Goal: Obtain resource: Download file/media

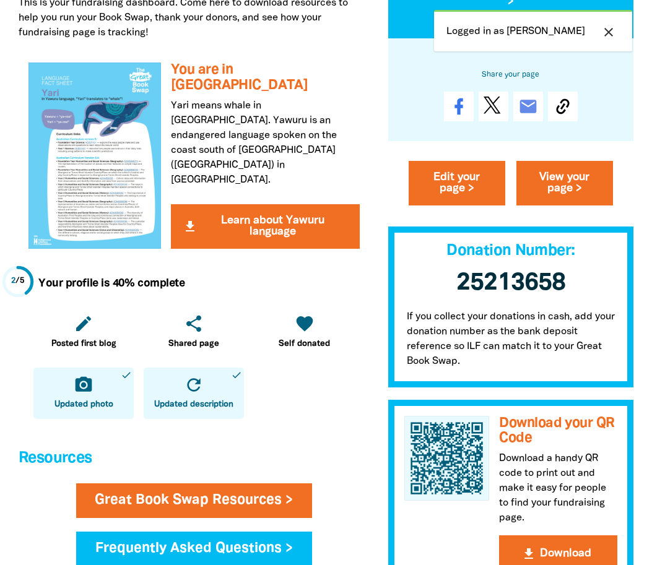
scroll to position [309, 0]
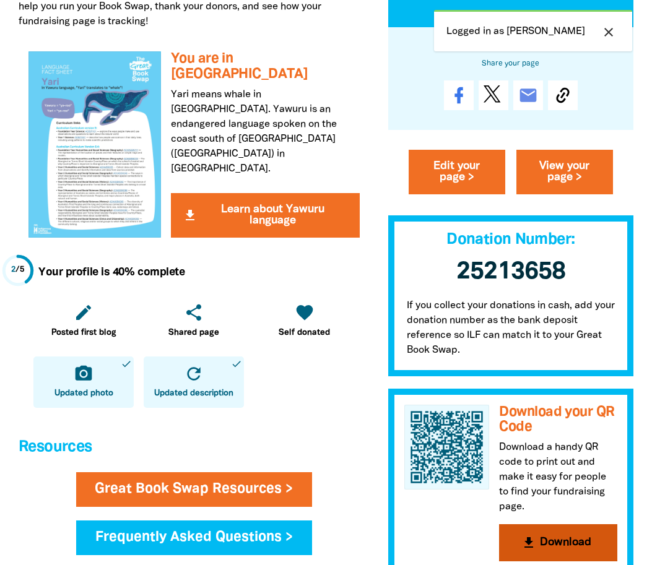
click at [565, 533] on button "get_app Download" at bounding box center [558, 542] width 118 height 37
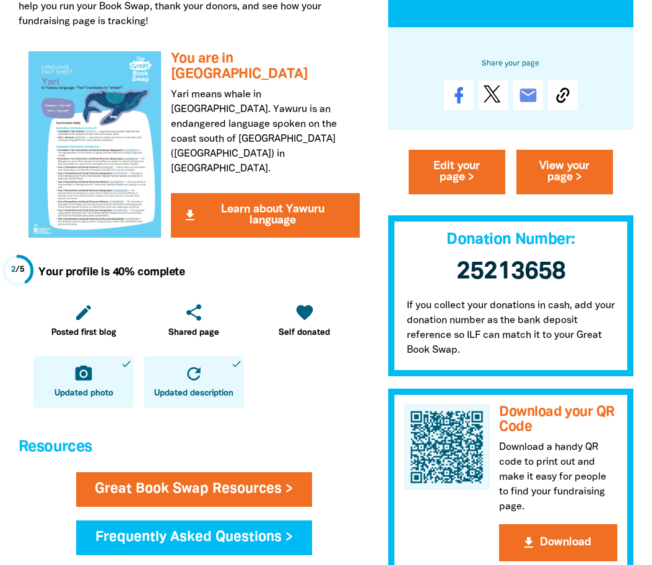
scroll to position [0, 0]
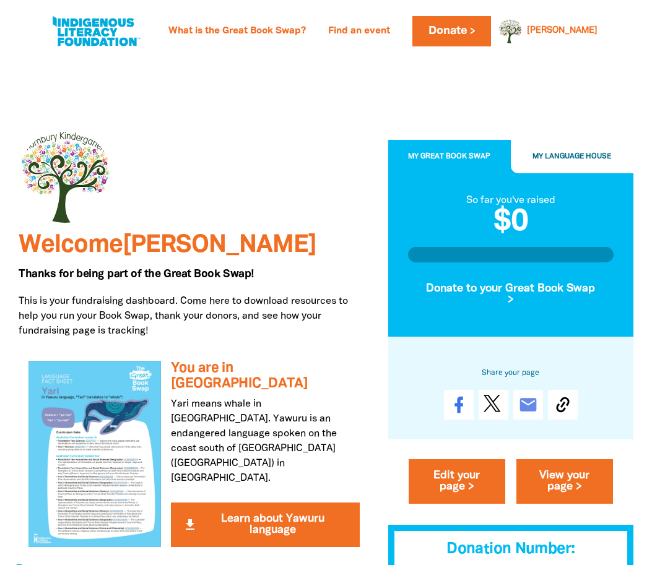
click at [339, 170] on div at bounding box center [194, 176] width 351 height 93
click at [532, 400] on icon "email" at bounding box center [528, 405] width 20 height 20
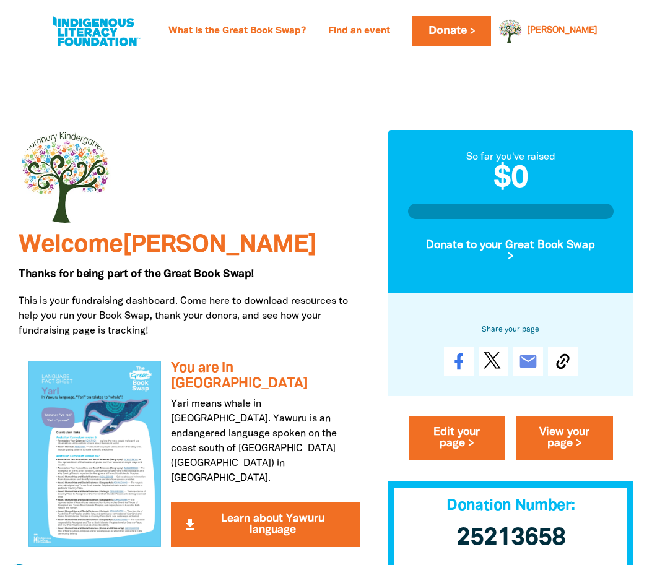
click at [422, 530] on h3 "25213658 ﻿" at bounding box center [510, 539] width 245 height 52
click at [275, 33] on link "What is the Great Book Swap?" at bounding box center [237, 32] width 152 height 20
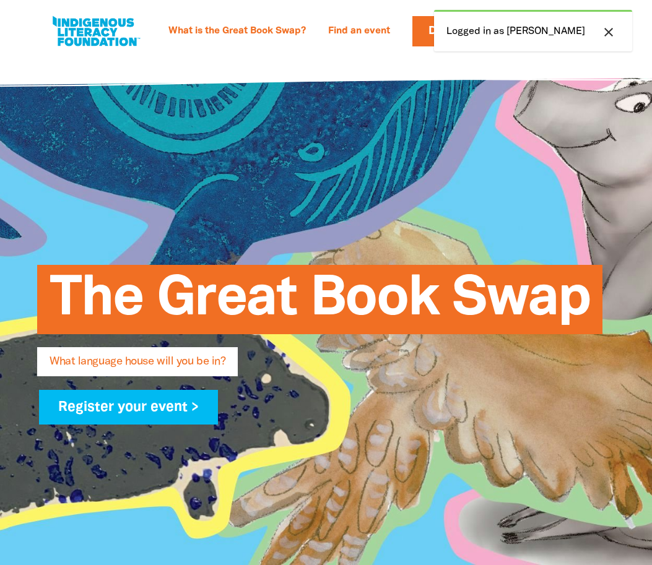
select select "early-learning"
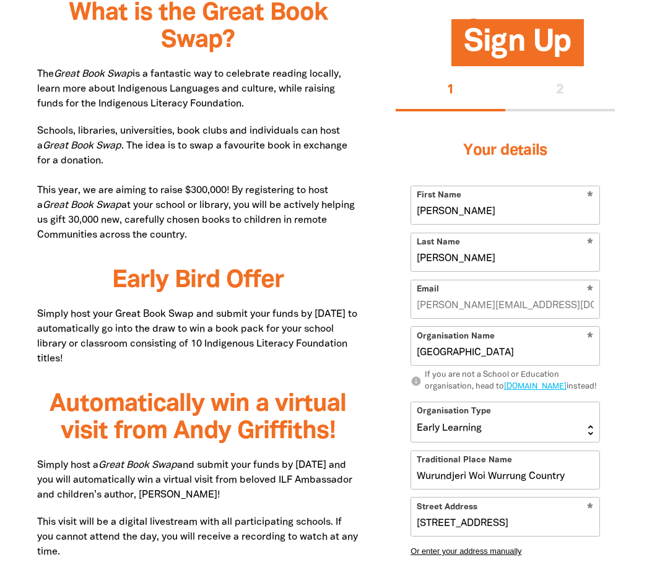
click at [508, 339] on input "[GEOGRAPHIC_DATA]" at bounding box center [505, 346] width 188 height 38
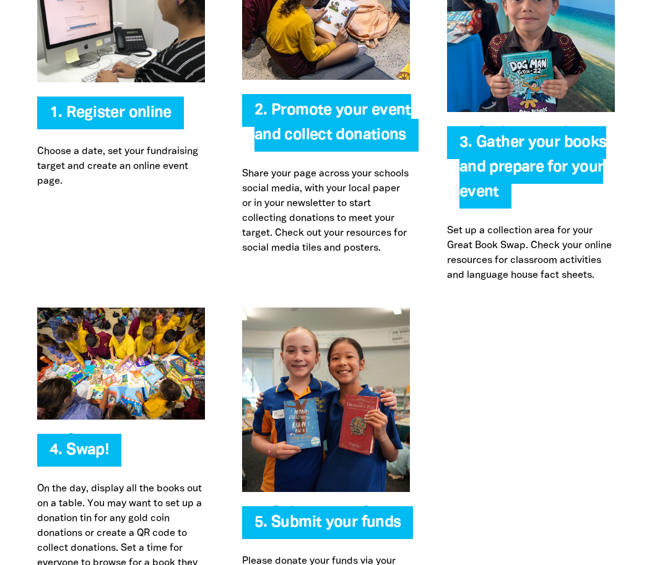
scroll to position [2701, 0]
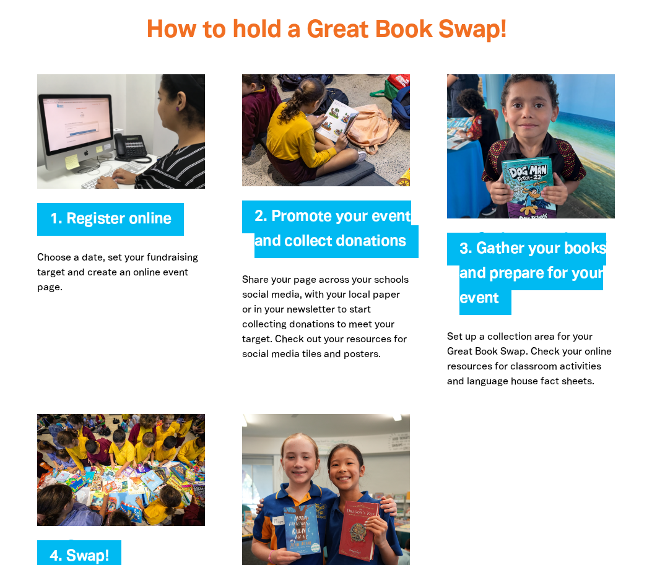
click at [301, 212] on span "2. Promote your event and collect donations" at bounding box center [332, 234] width 157 height 48
click at [281, 143] on img at bounding box center [326, 130] width 168 height 112
click at [285, 222] on span "2. Promote your event and collect donations" at bounding box center [332, 234] width 157 height 48
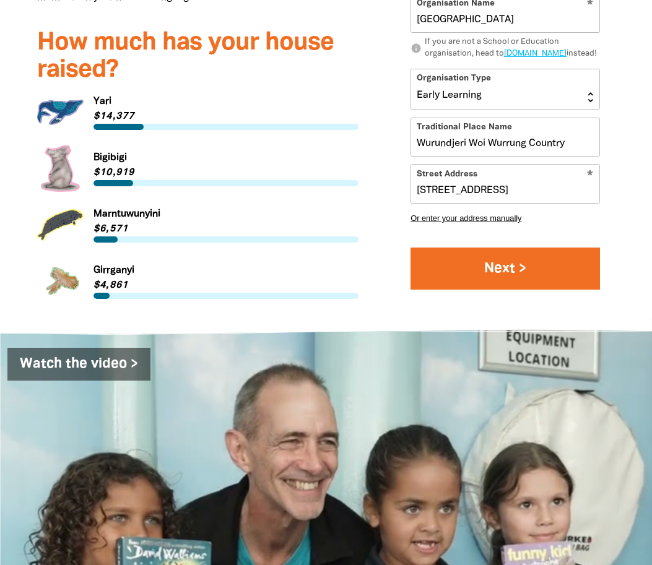
scroll to position [1636, 0]
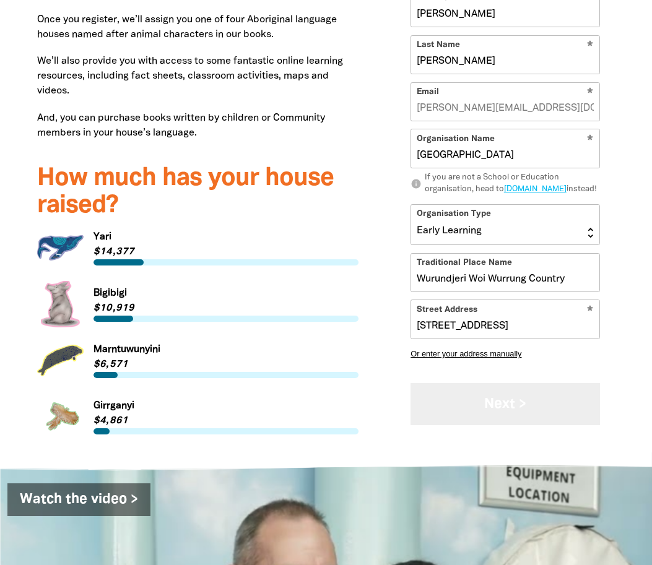
click at [502, 394] on button "Next >" at bounding box center [504, 403] width 189 height 41
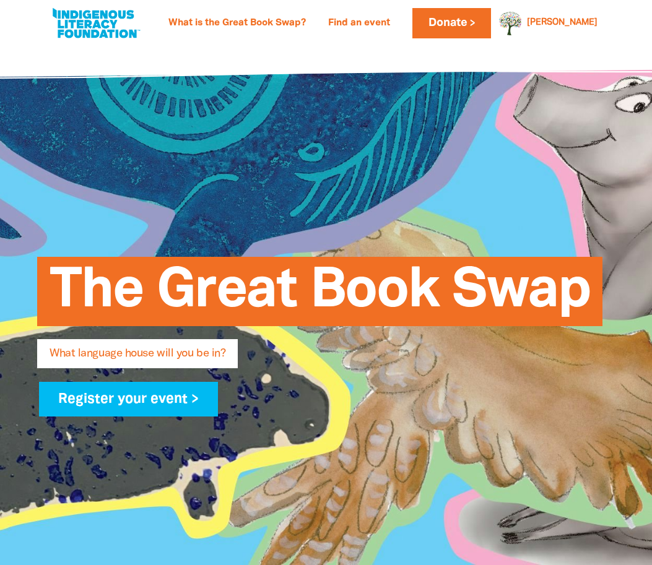
scroll to position [0, 0]
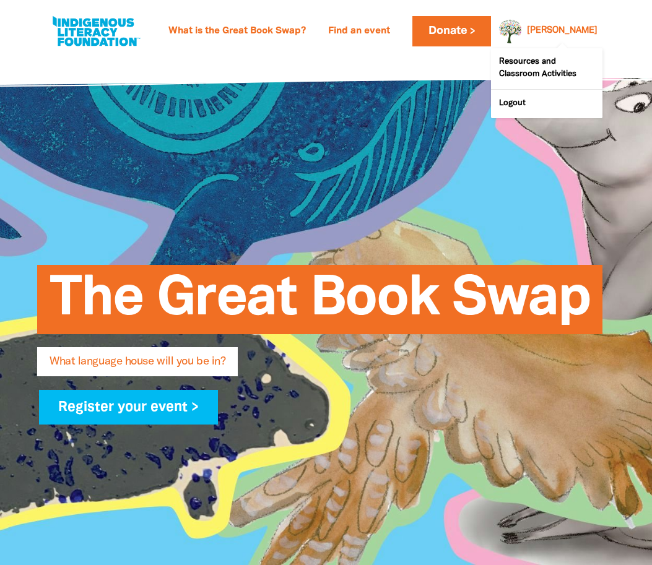
click at [589, 35] on link "[PERSON_NAME]" at bounding box center [562, 31] width 71 height 9
click at [574, 30] on div "[PERSON_NAME]" at bounding box center [562, 31] width 80 height 19
click at [523, 65] on link "Resources and Classroom Activities" at bounding box center [546, 68] width 111 height 41
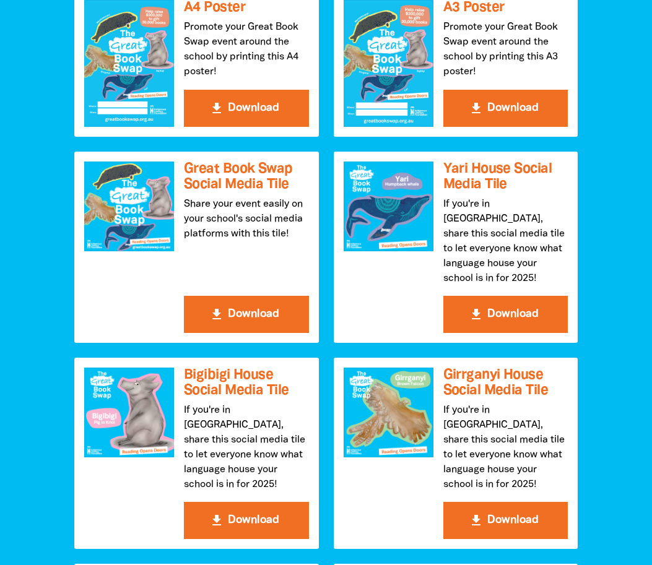
scroll to position [1424, 0]
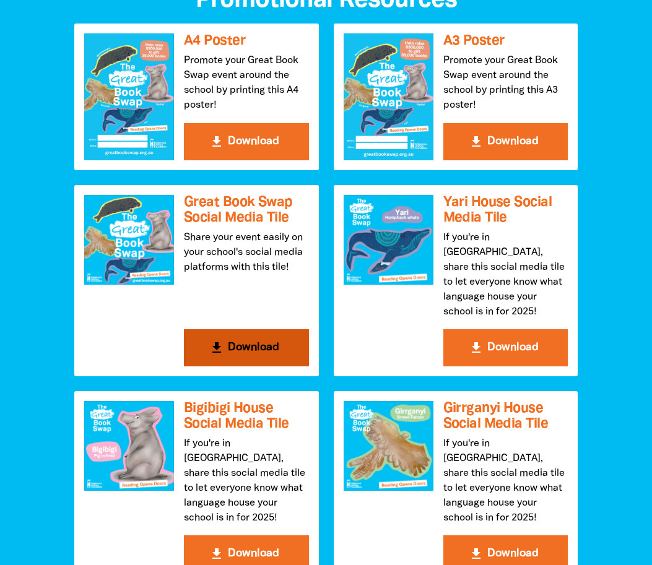
click at [237, 329] on button "get_app Download" at bounding box center [246, 347] width 125 height 37
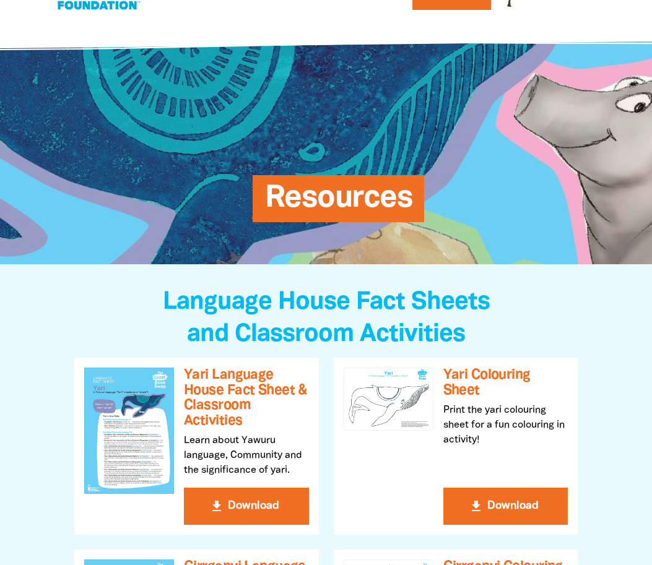
scroll to position [0, 0]
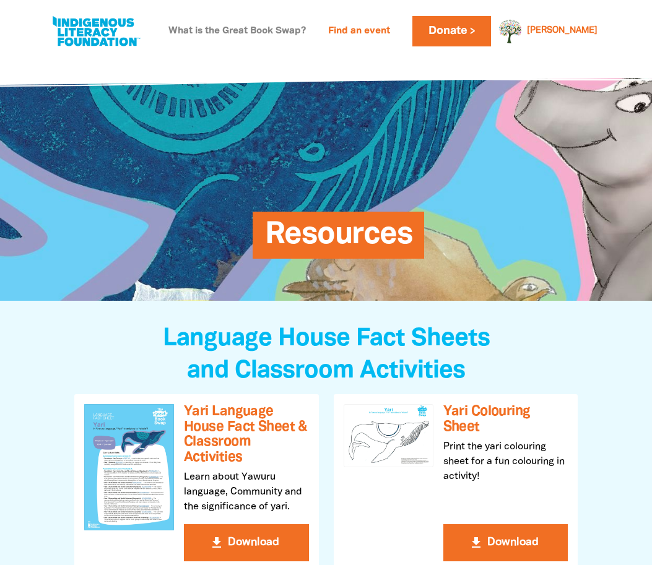
click at [251, 28] on link "What is the Great Book Swap?" at bounding box center [237, 32] width 152 height 20
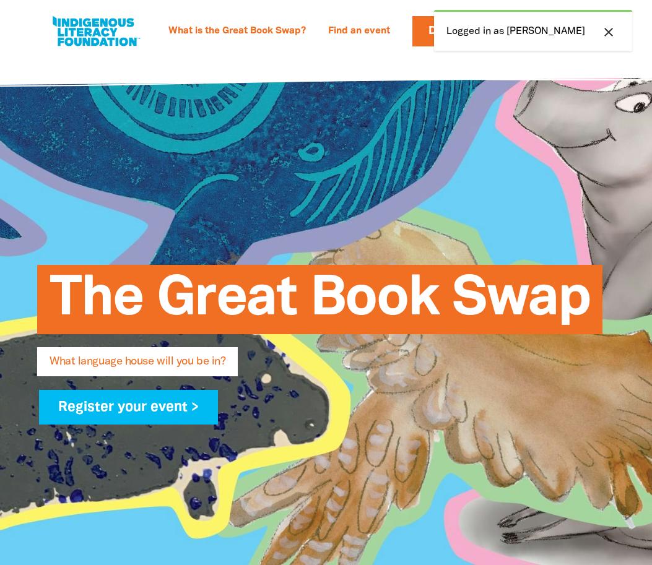
select select "early-learning"
click at [98, 23] on link at bounding box center [96, 31] width 93 height 38
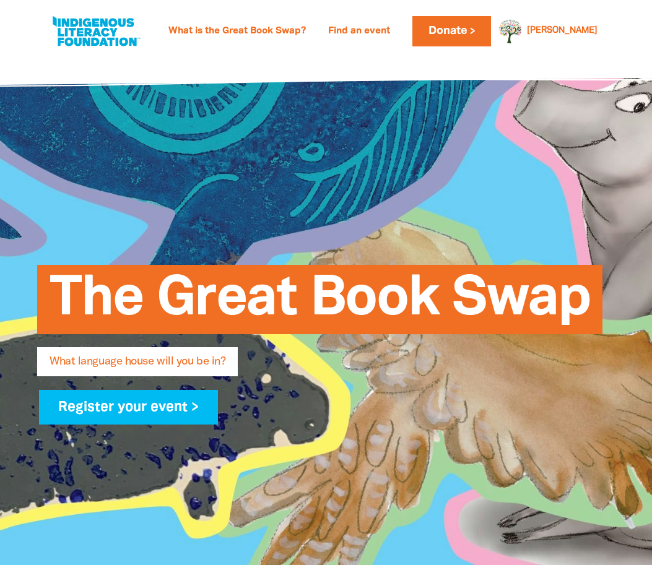
click at [72, 25] on link at bounding box center [96, 31] width 93 height 38
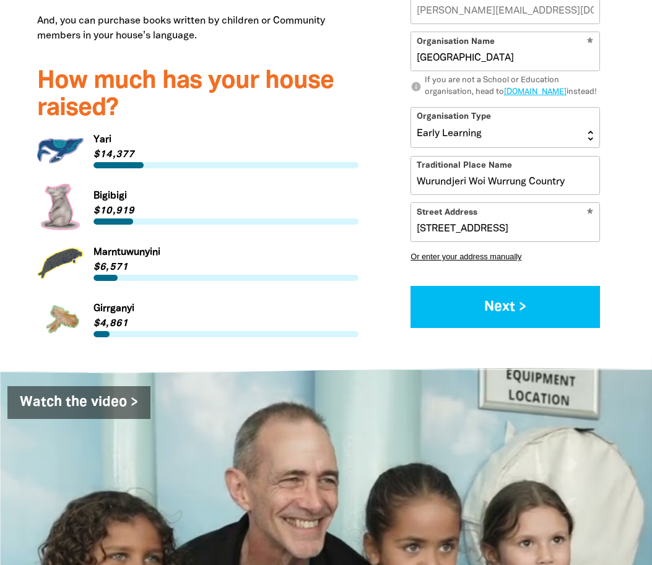
scroll to position [1300, 0]
